Goal: Task Accomplishment & Management: Use online tool/utility

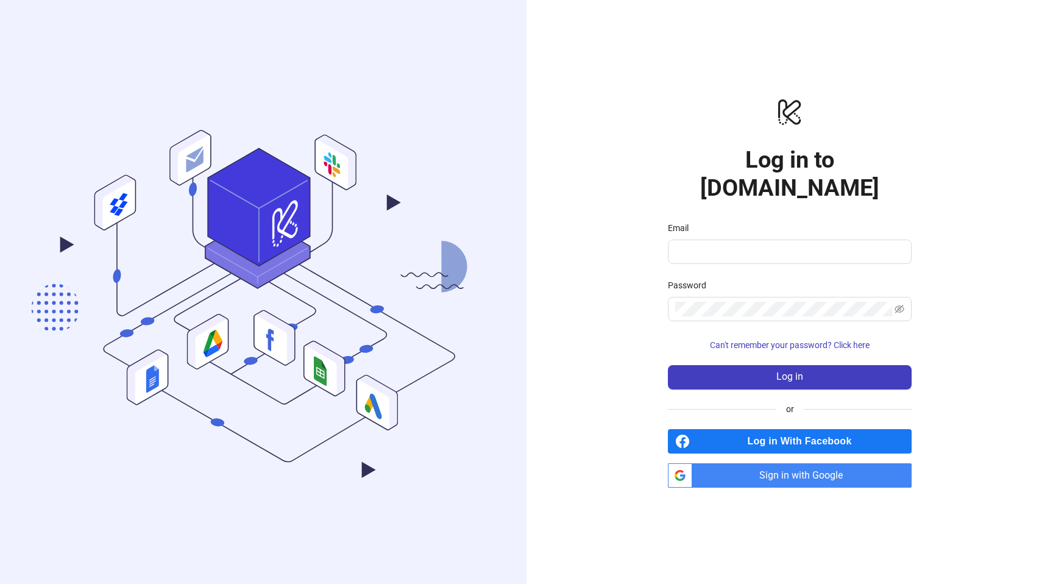
click at [797, 463] on span "Sign in with Google" at bounding box center [804, 475] width 214 height 24
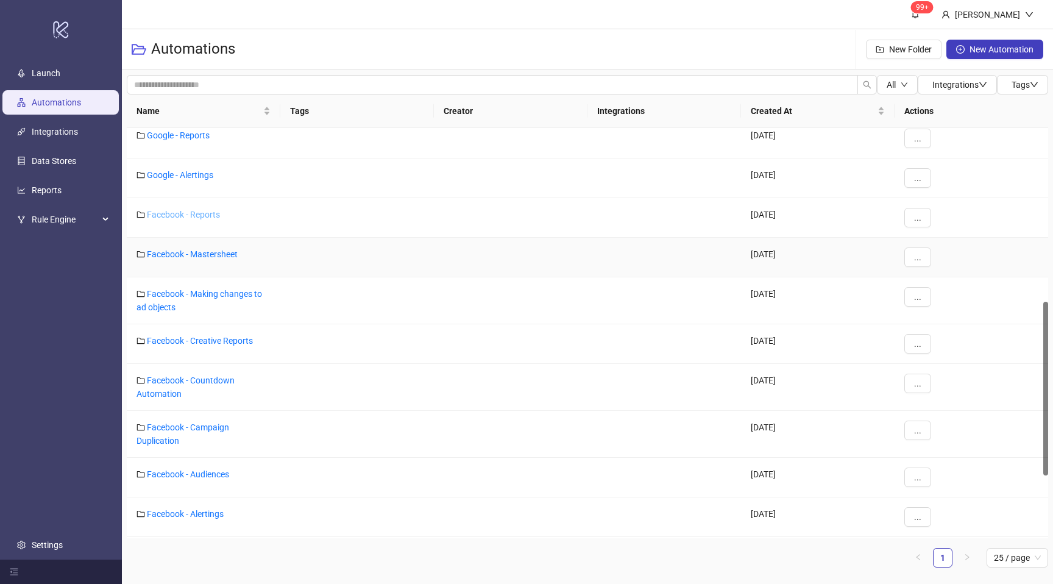
scroll to position [414, 0]
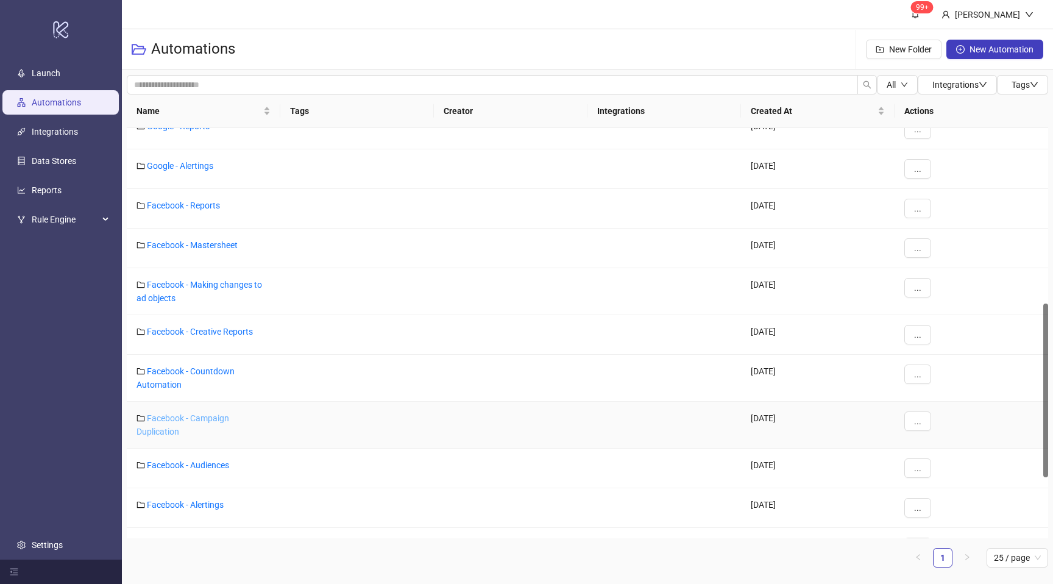
click at [169, 426] on link "Facebook - Campaign Duplication" at bounding box center [182, 424] width 93 height 23
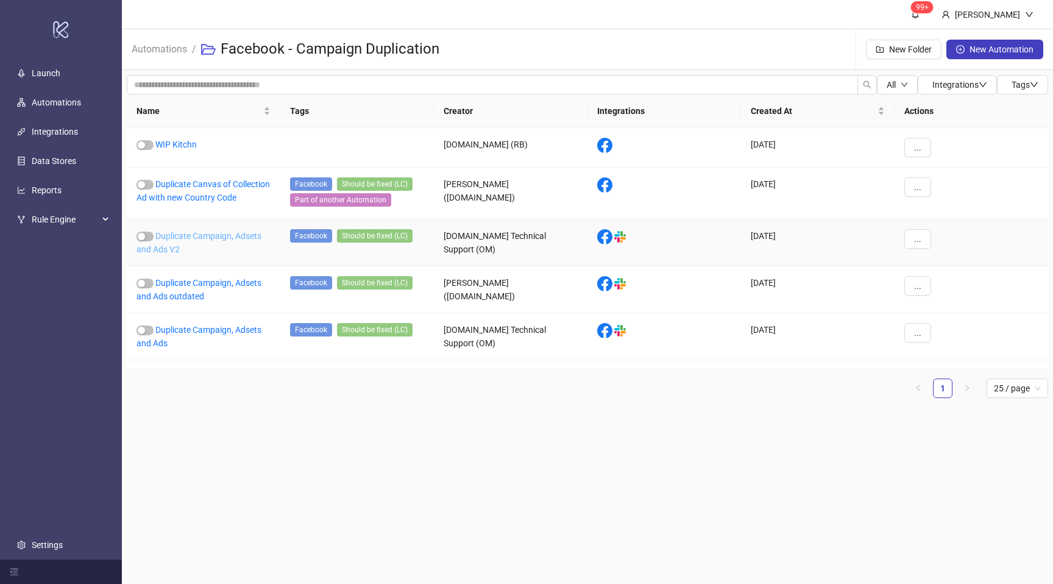
click at [196, 245] on link "Duplicate Campaign, Adsets and Ads V2" at bounding box center [198, 242] width 125 height 23
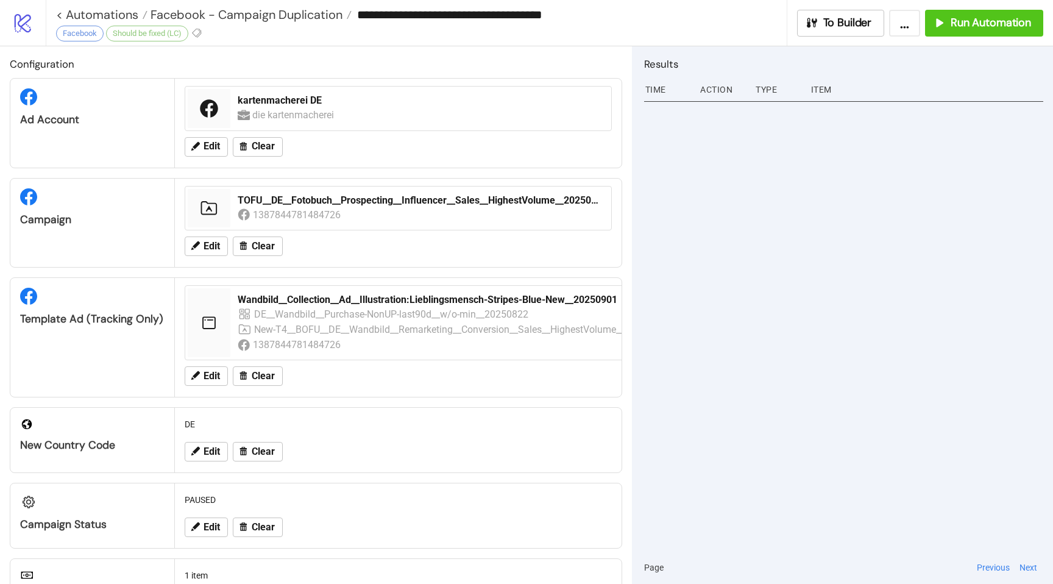
click at [275, 112] on div "die kartenmacherei" at bounding box center [294, 114] width 84 height 15
click at [246, 248] on icon at bounding box center [243, 245] width 11 height 11
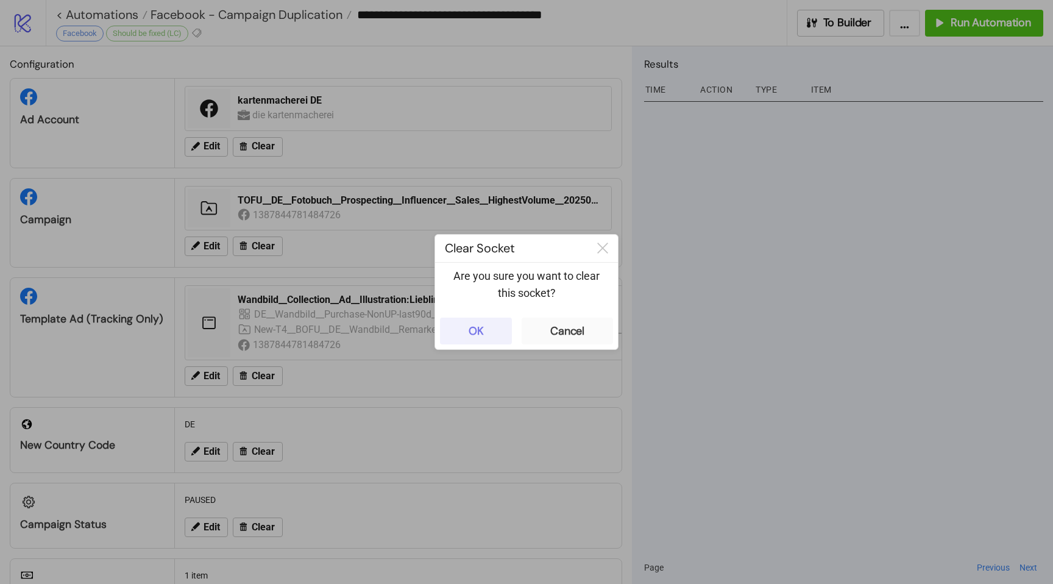
click at [473, 330] on div "OK" at bounding box center [475, 331] width 15 height 14
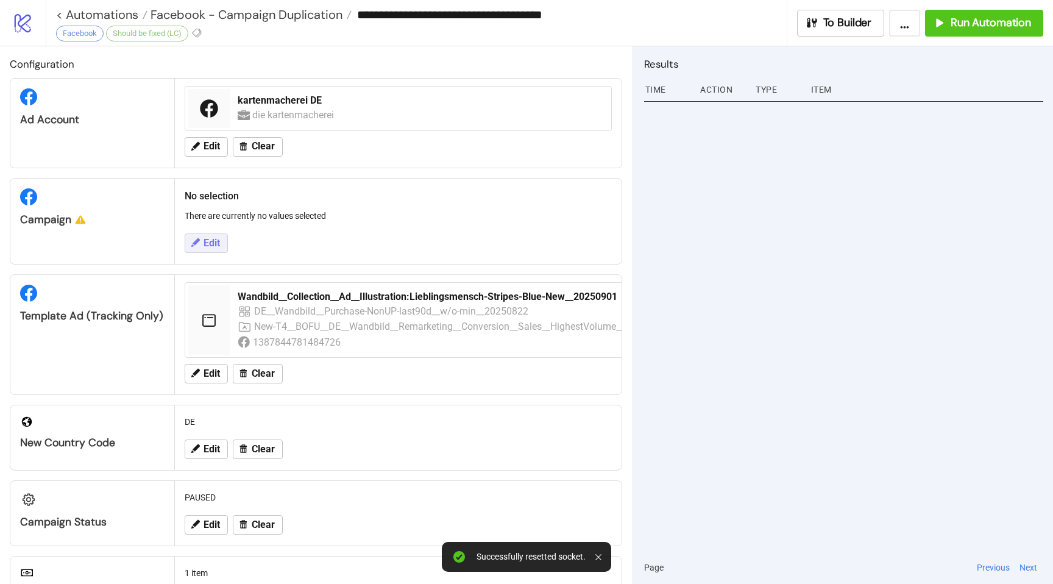
click at [216, 246] on span "Edit" at bounding box center [211, 243] width 16 height 11
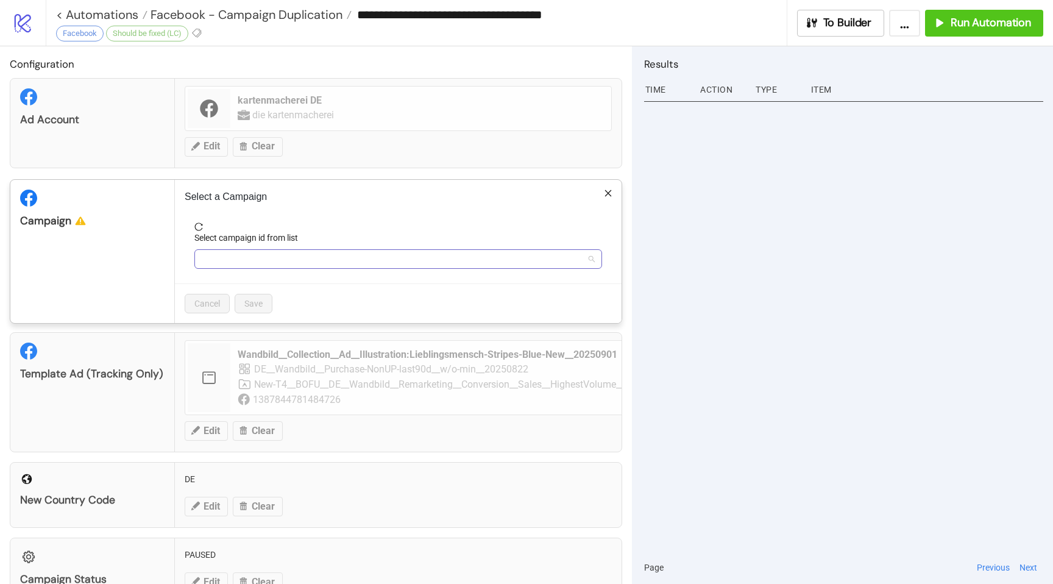
click at [303, 256] on input "Select campaign id from list" at bounding box center [393, 259] width 382 height 18
paste input "**********"
type input "**********"
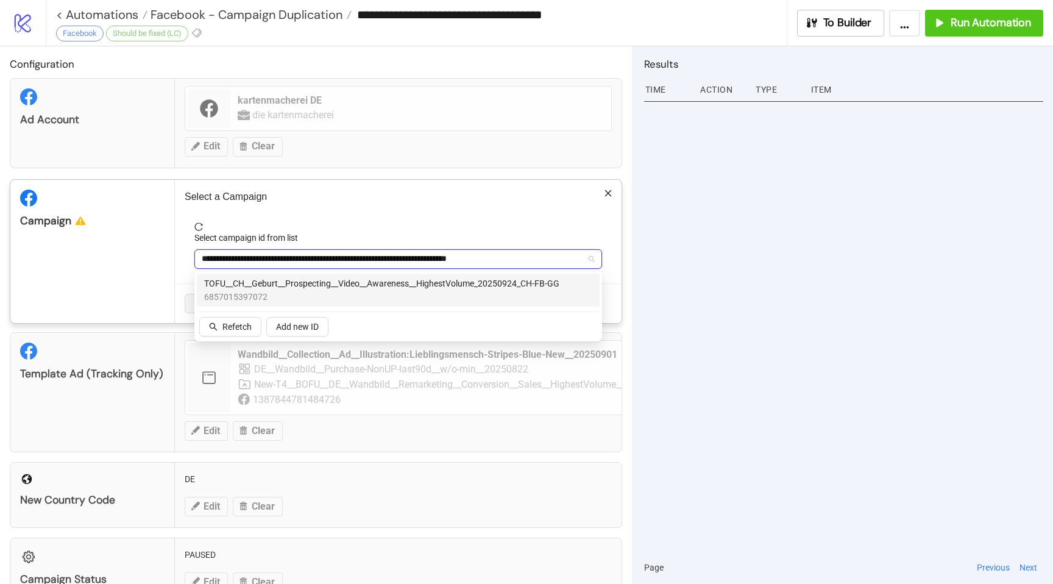
click at [312, 288] on span "TOFU__CH__Geburt__Prospecting__Video__Awareness__HighestVolume_20250924_CH-FB-GG" at bounding box center [381, 283] width 355 height 13
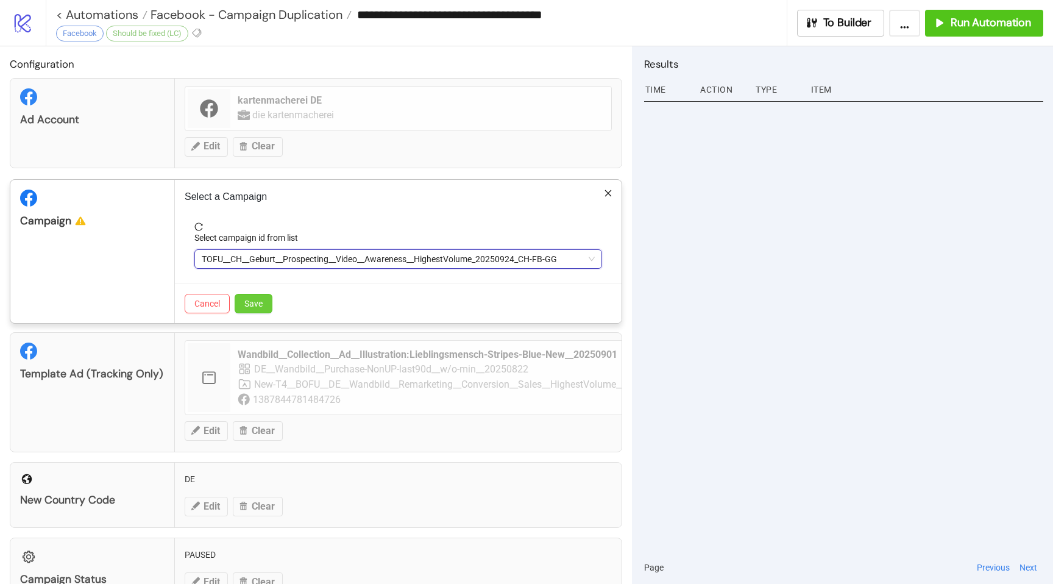
click at [258, 301] on span "Save" at bounding box center [253, 303] width 18 height 10
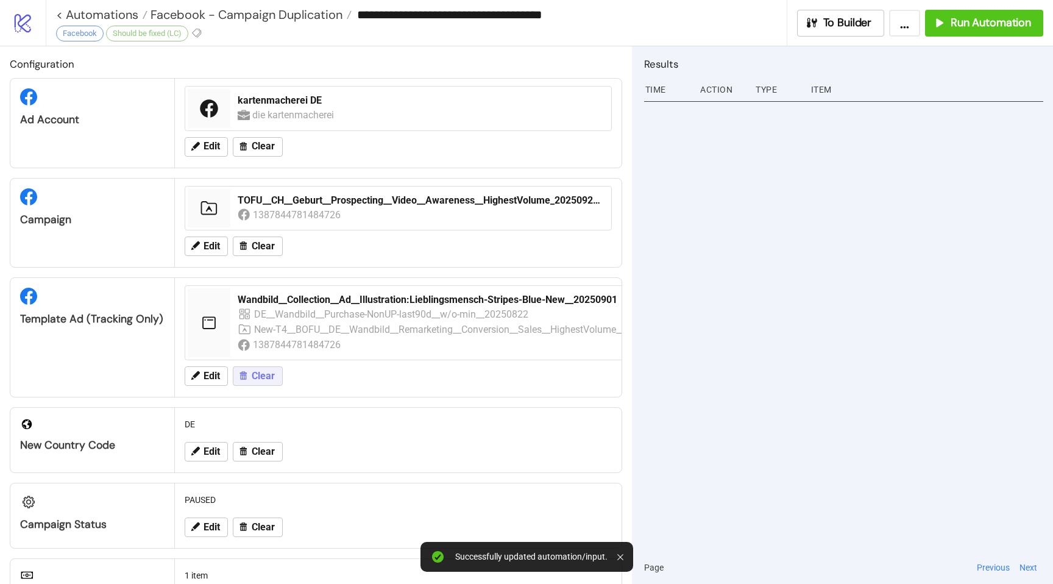
click at [253, 376] on span "Clear" at bounding box center [263, 375] width 23 height 11
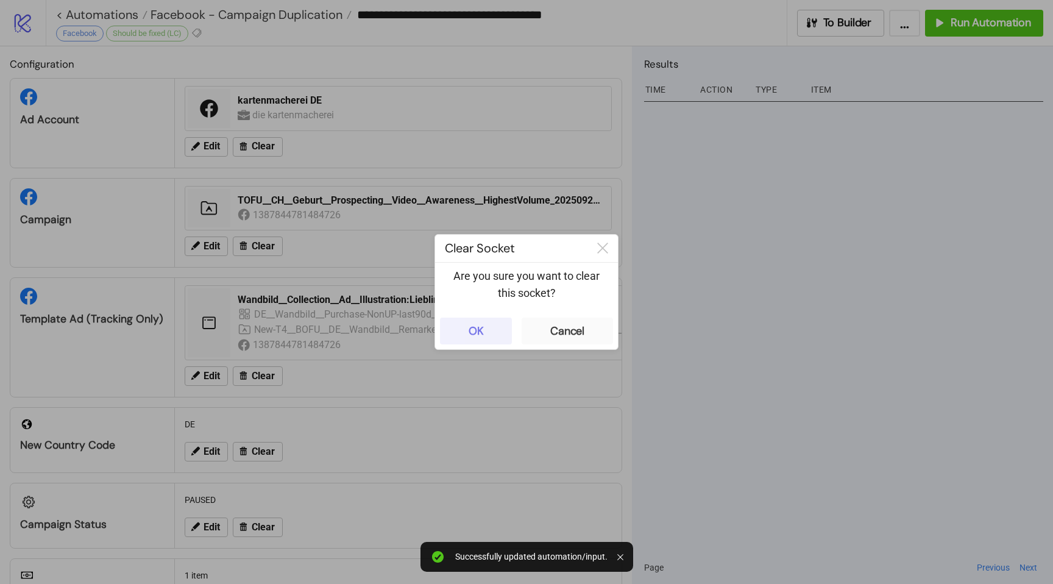
click at [471, 326] on div "OK" at bounding box center [475, 331] width 15 height 14
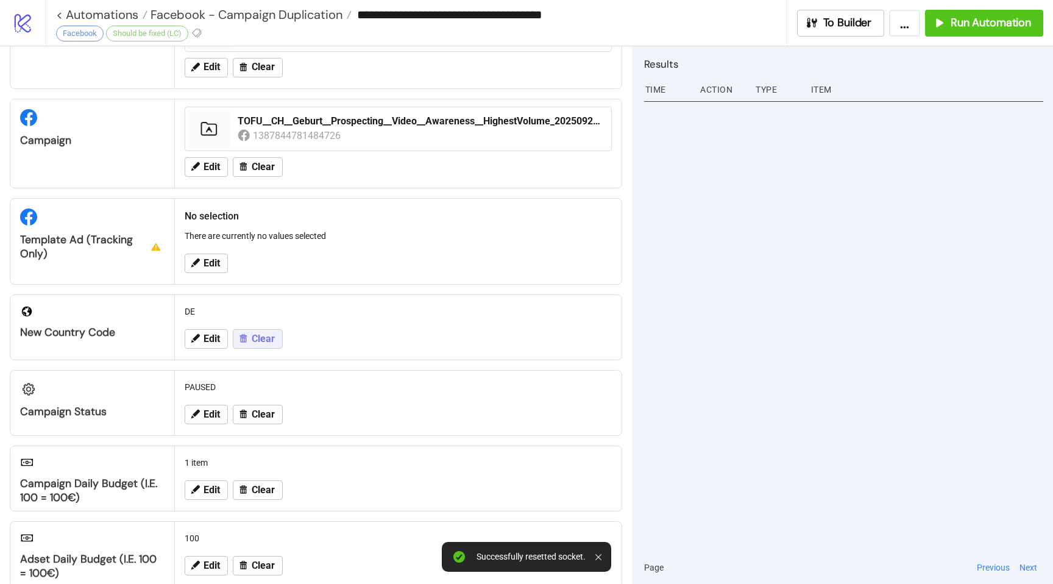
scroll to position [88, 0]
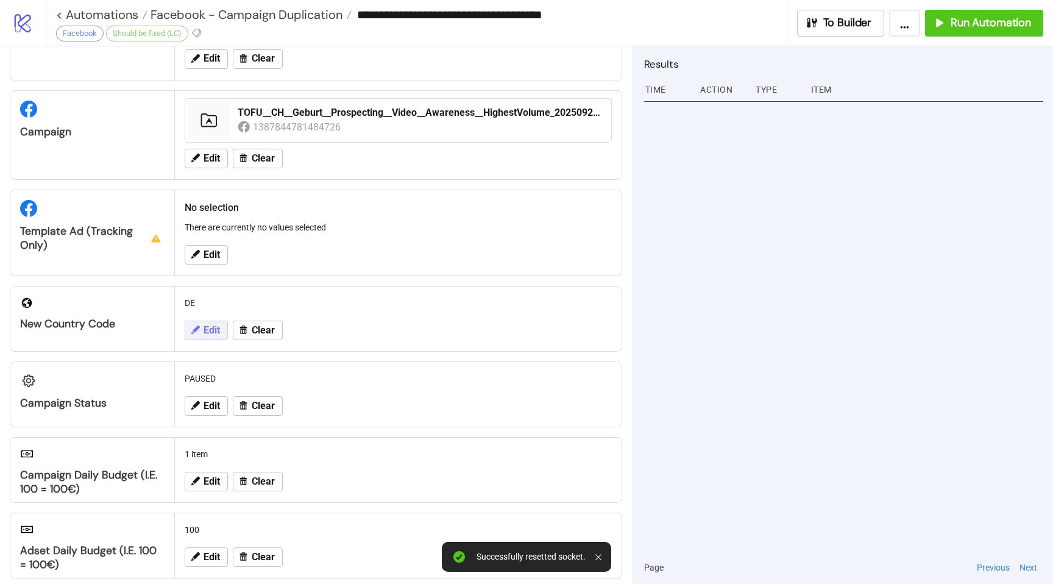
click at [217, 333] on span "Edit" at bounding box center [211, 330] width 16 height 11
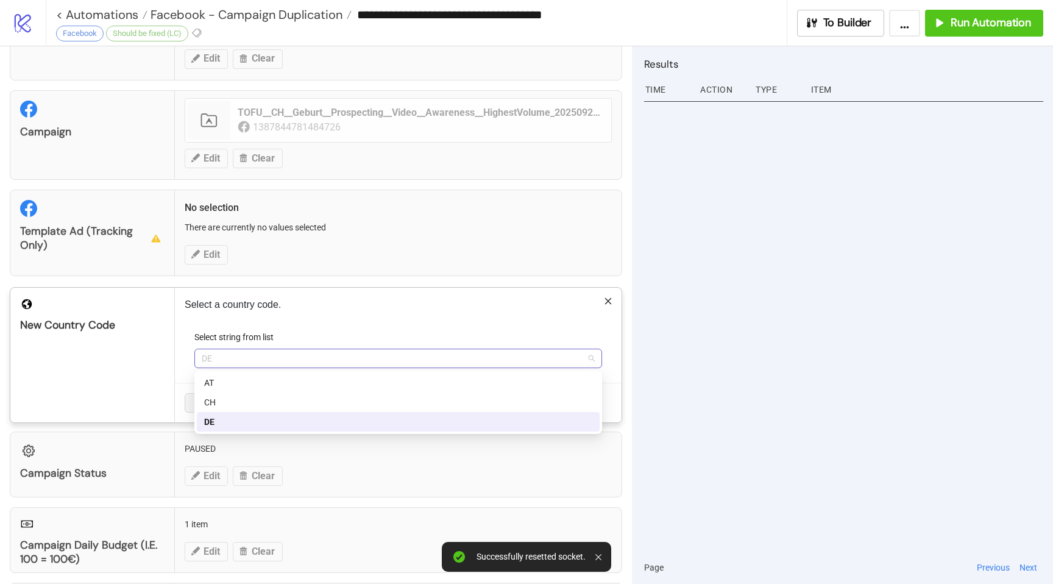
click at [227, 359] on span "DE" at bounding box center [398, 358] width 393 height 18
click at [228, 381] on div "AT" at bounding box center [398, 382] width 388 height 13
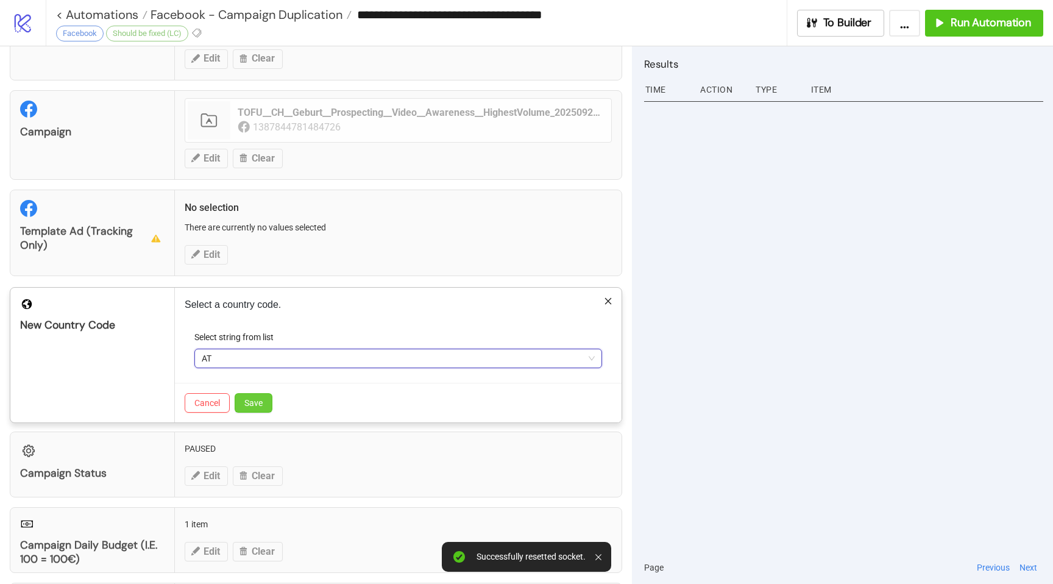
click at [258, 401] on span "Save" at bounding box center [253, 403] width 18 height 10
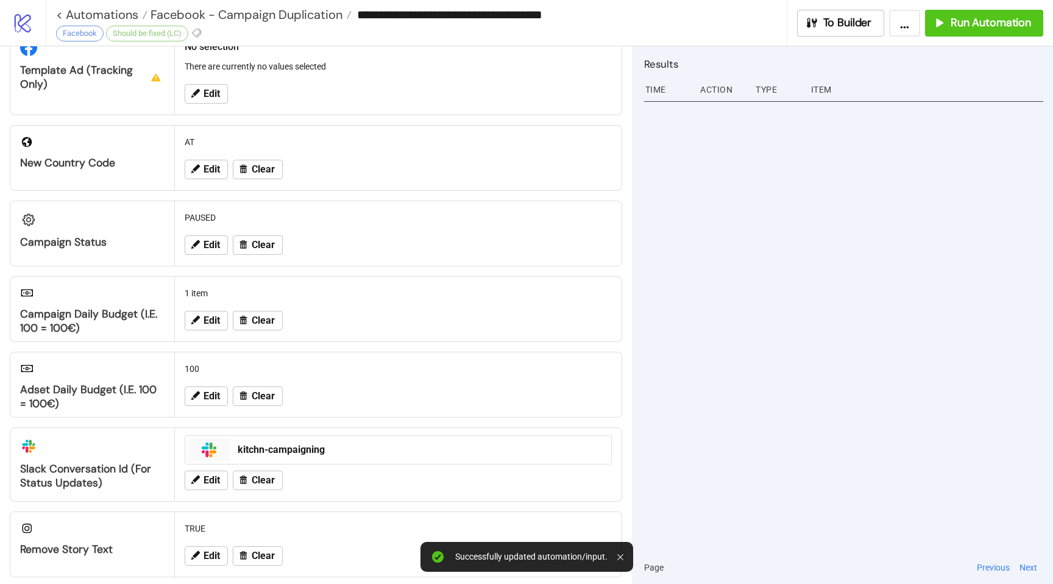
scroll to position [261, 0]
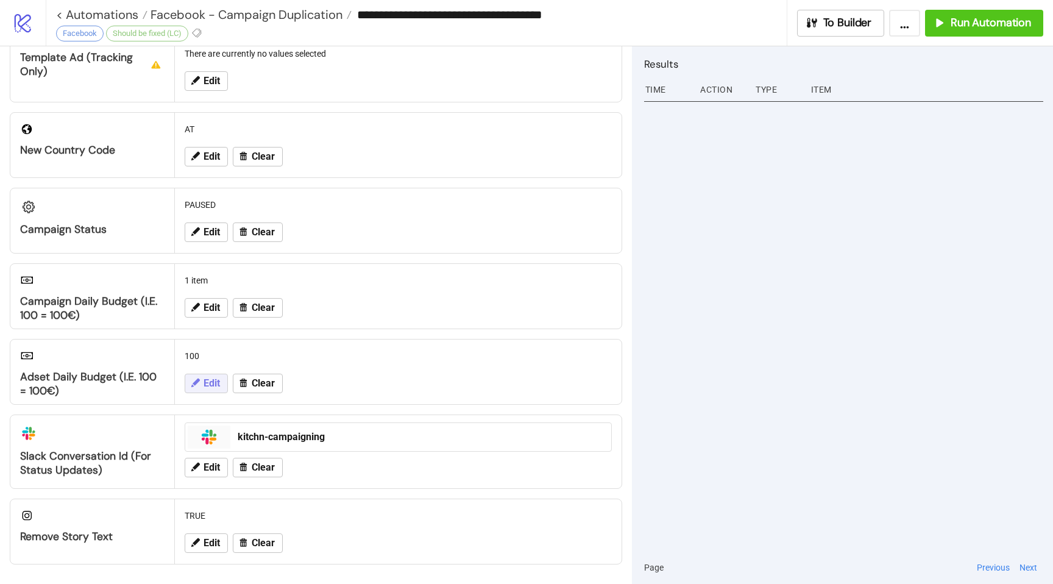
click at [197, 383] on icon at bounding box center [195, 382] width 9 height 9
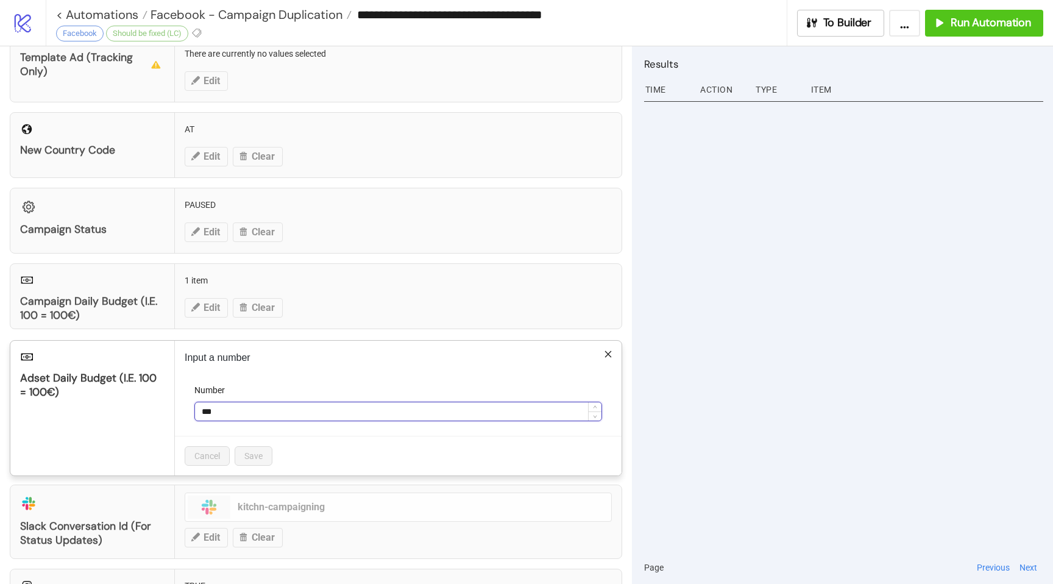
click at [224, 414] on input "***" at bounding box center [398, 411] width 406 height 18
type input "***"
click at [256, 456] on span "Save" at bounding box center [253, 456] width 18 height 10
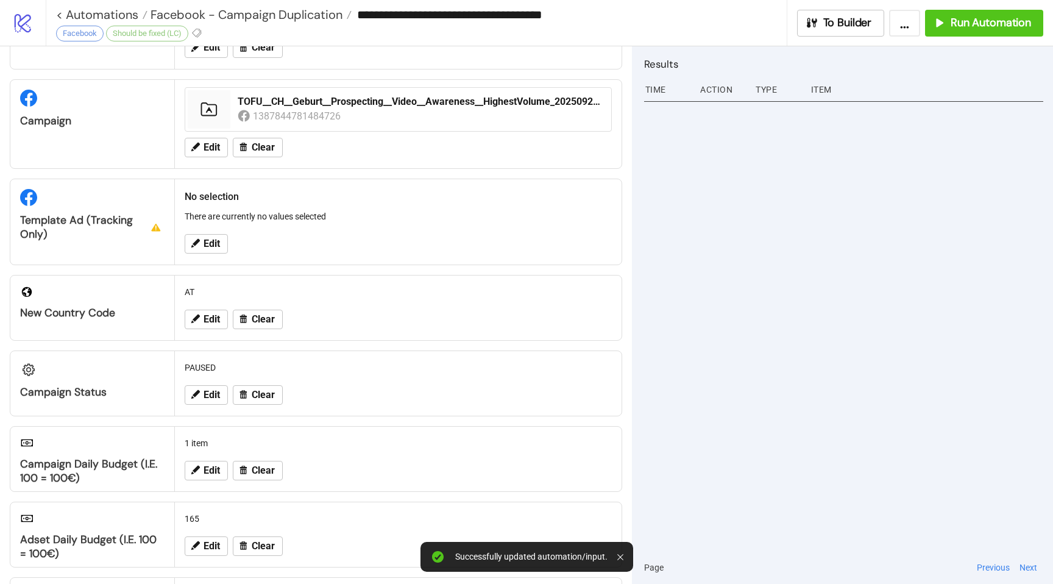
scroll to position [0, 0]
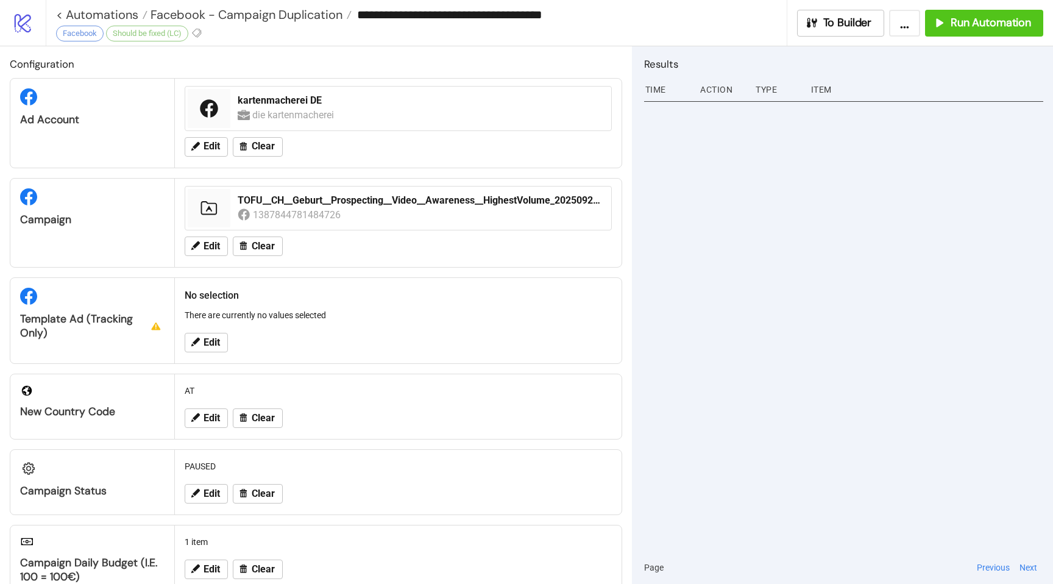
click at [153, 326] on icon at bounding box center [156, 325] width 12 height 13
click at [200, 342] on icon at bounding box center [194, 341] width 11 height 11
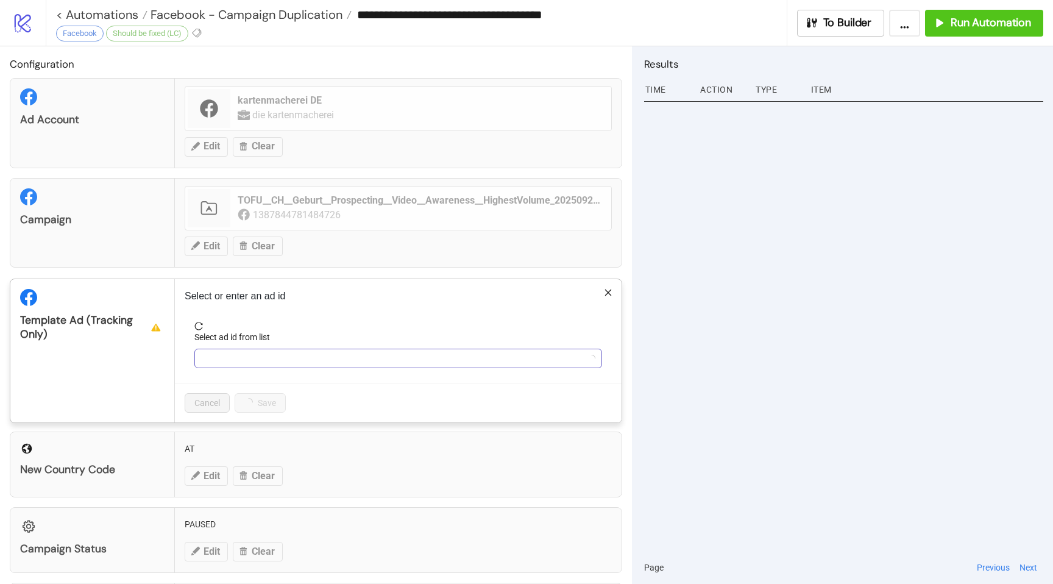
click at [242, 357] on input "Select ad id from list" at bounding box center [393, 358] width 382 height 18
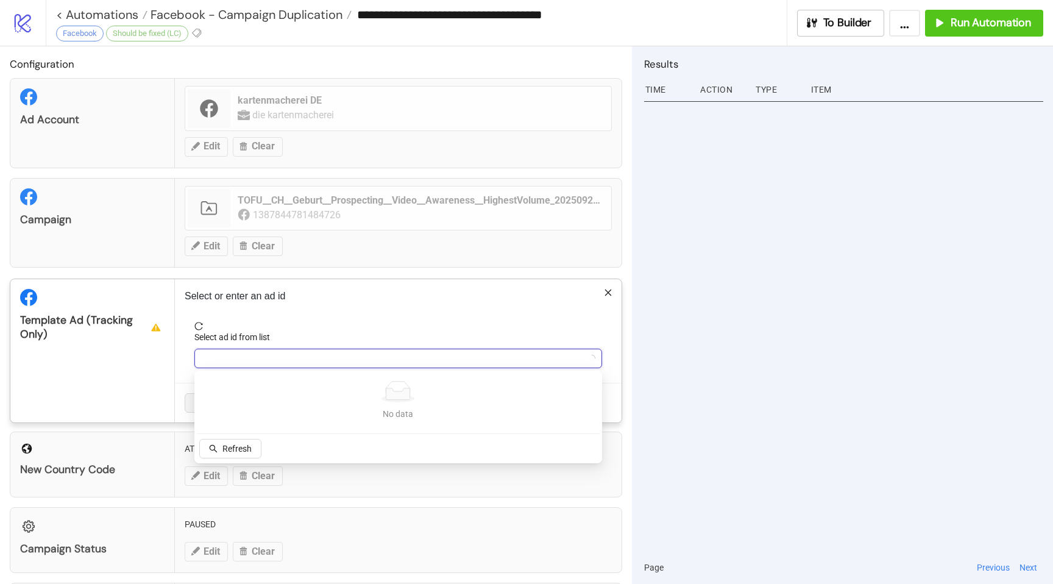
click at [567, 296] on p "Select or enter an ad id" at bounding box center [398, 296] width 427 height 15
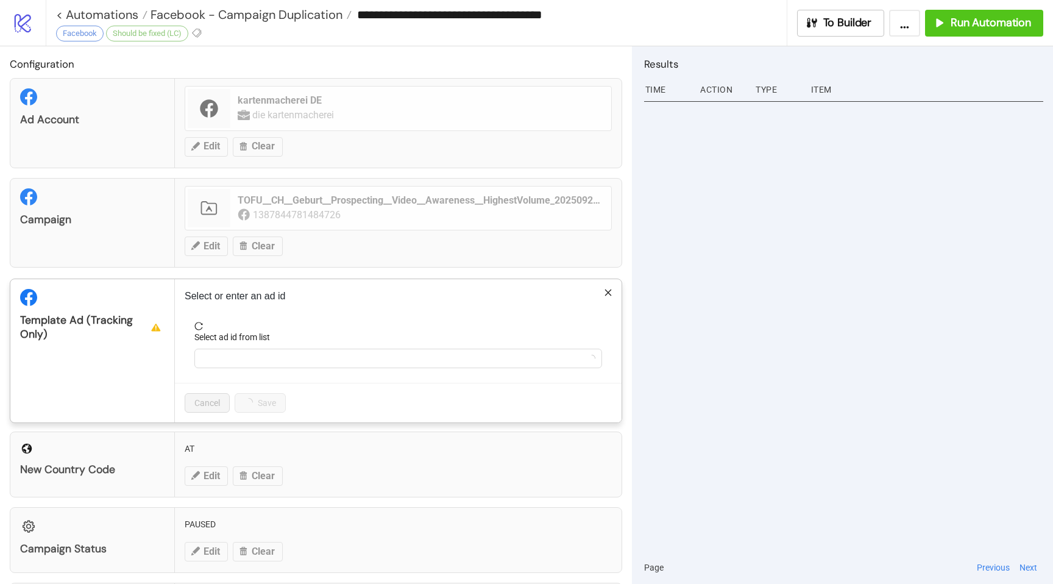
click at [609, 292] on icon "close" at bounding box center [607, 292] width 7 height 7
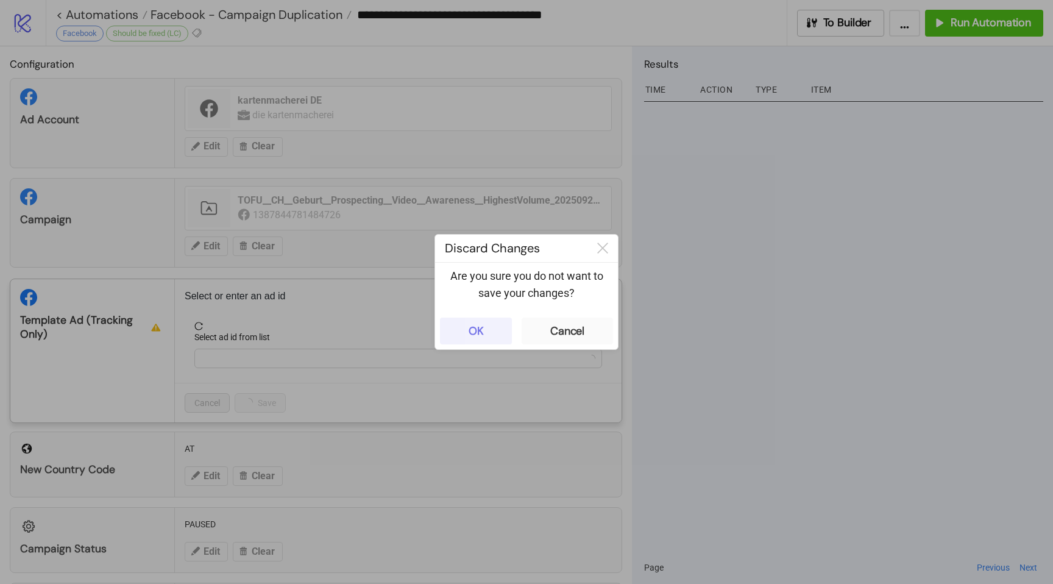
click at [487, 325] on button "OK" at bounding box center [476, 330] width 72 height 27
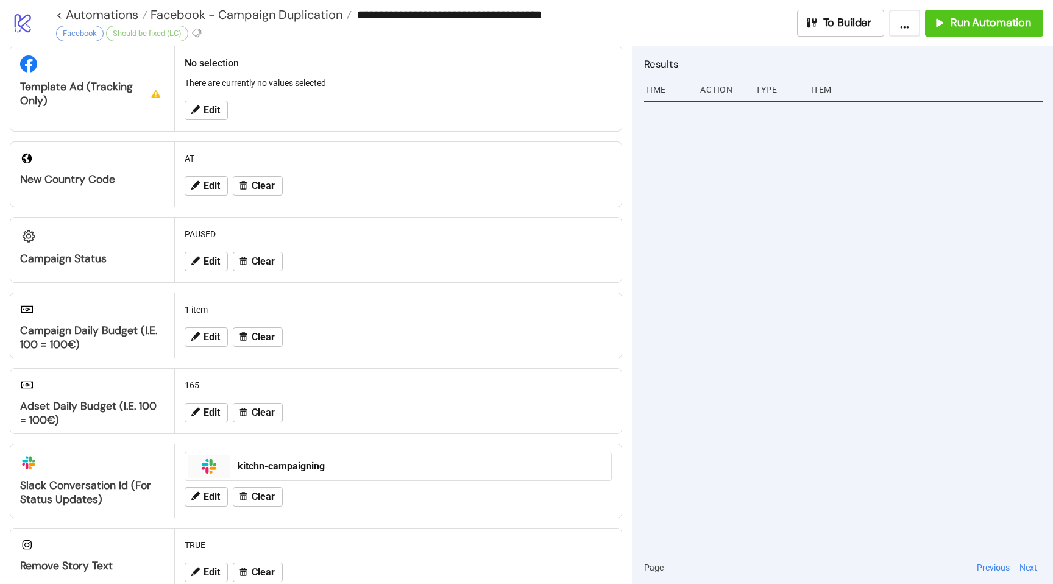
scroll to position [261, 0]
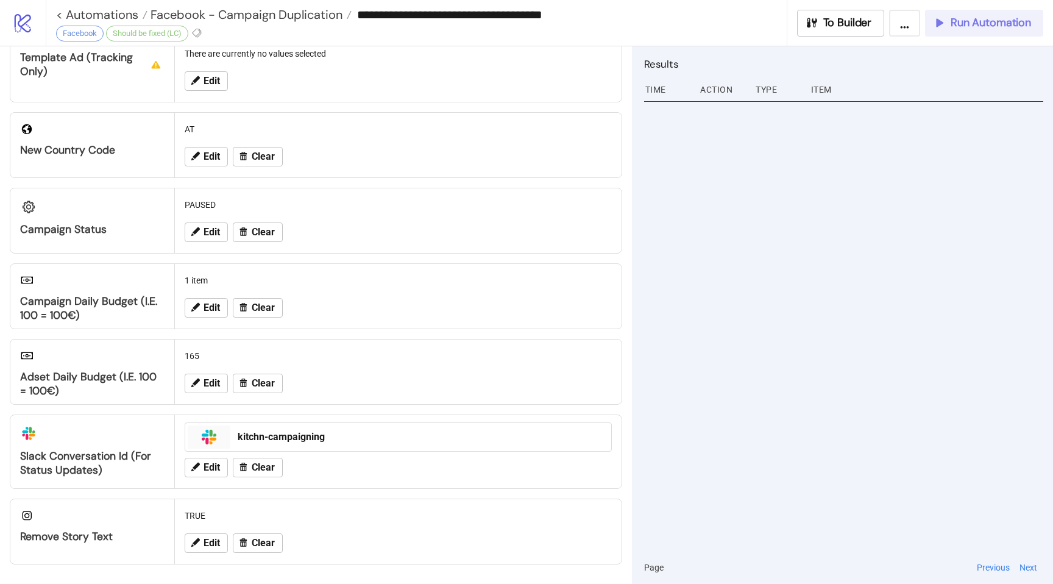
click at [959, 19] on span "Run Automation" at bounding box center [990, 23] width 80 height 14
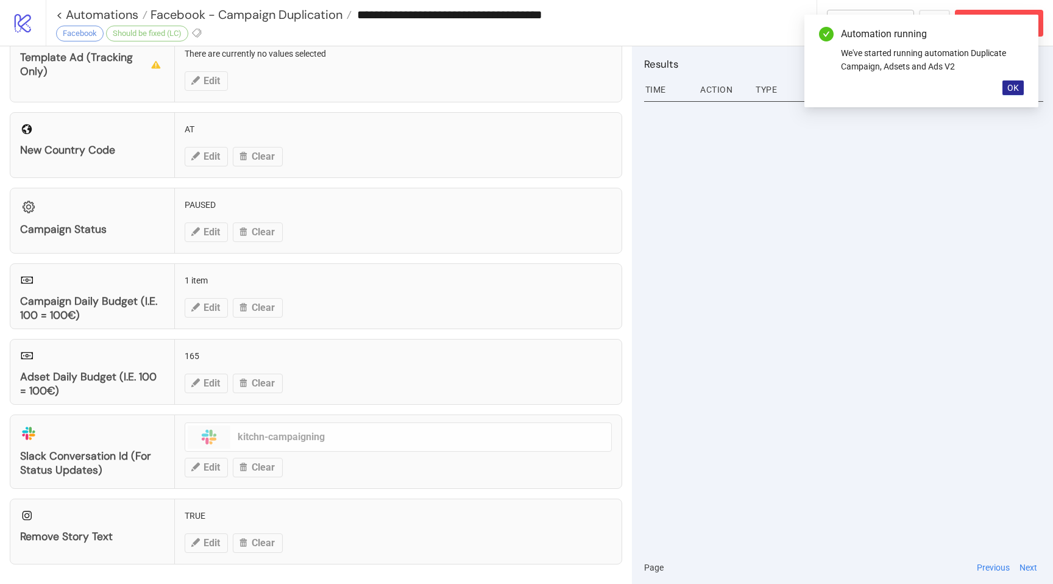
click at [1010, 90] on span "OK" at bounding box center [1013, 88] width 12 height 10
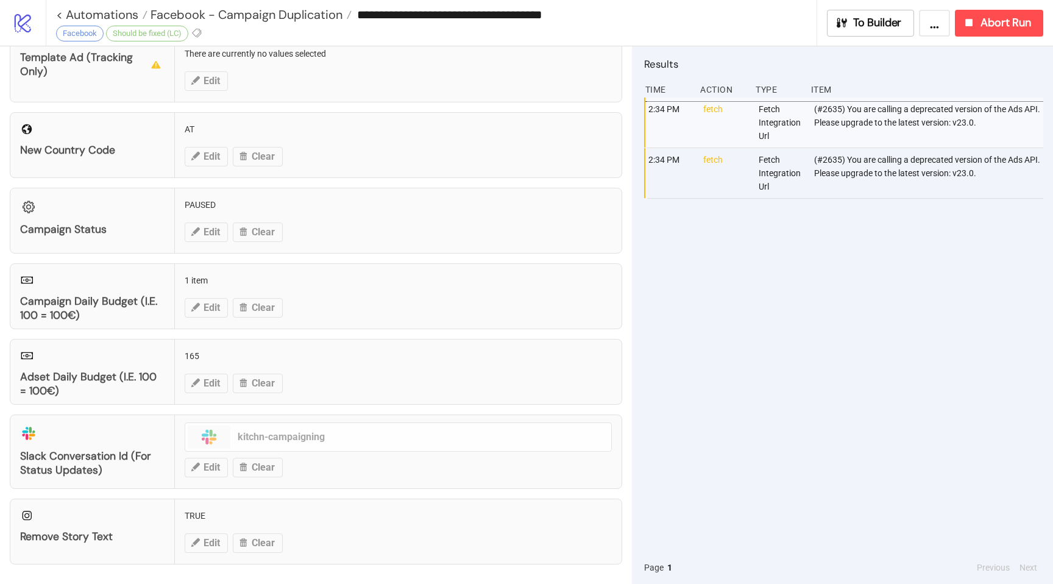
drag, startPoint x: 344, startPoint y: 370, endPoint x: 330, endPoint y: 372, distance: 14.8
click at [344, 370] on div "Adset Daily Budget (i.e. 100 = 100€) 165 Edit Clear" at bounding box center [316, 372] width 612 height 66
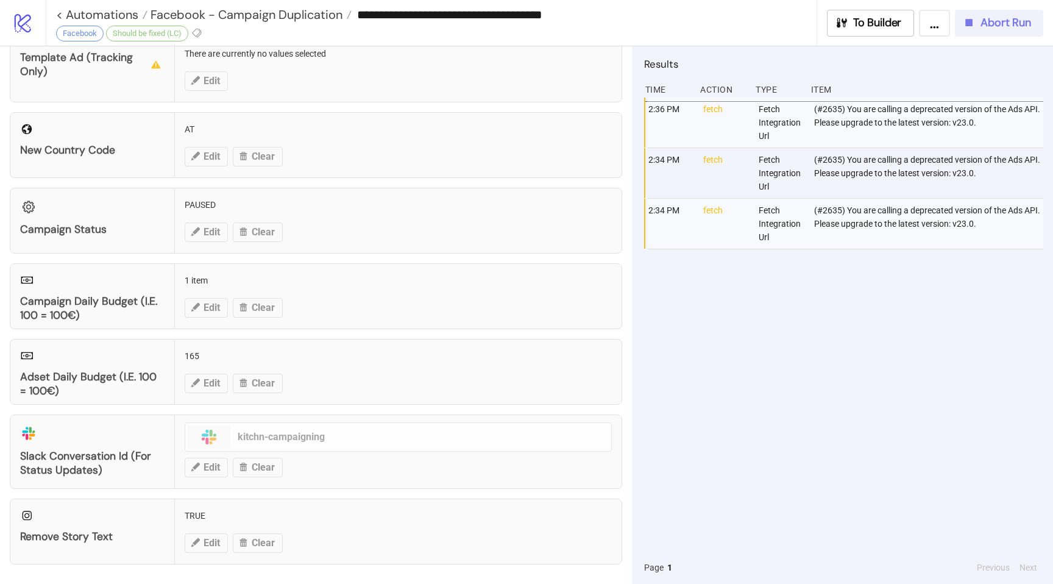
click at [989, 27] on span "Abort Run" at bounding box center [1005, 23] width 51 height 14
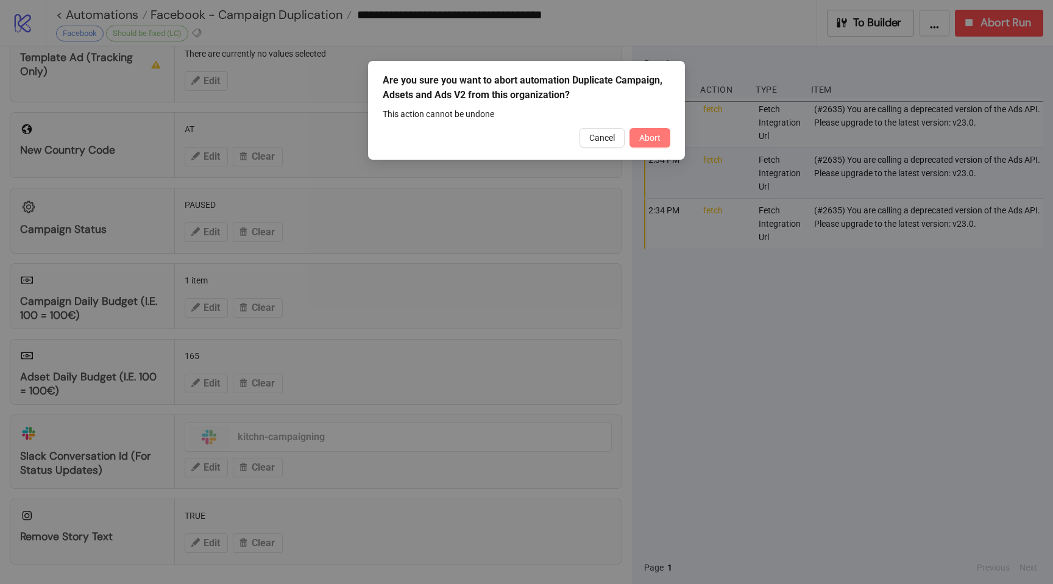
click at [662, 137] on button "Abort" at bounding box center [649, 137] width 41 height 19
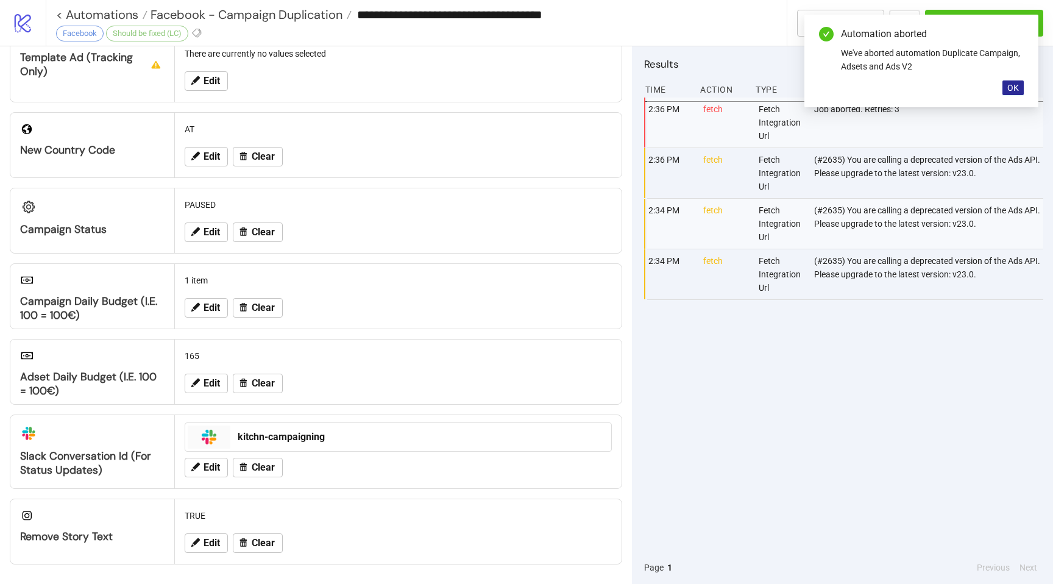
click at [1007, 85] on span "OK" at bounding box center [1013, 88] width 12 height 10
